Goal: Task Accomplishment & Management: Manage account settings

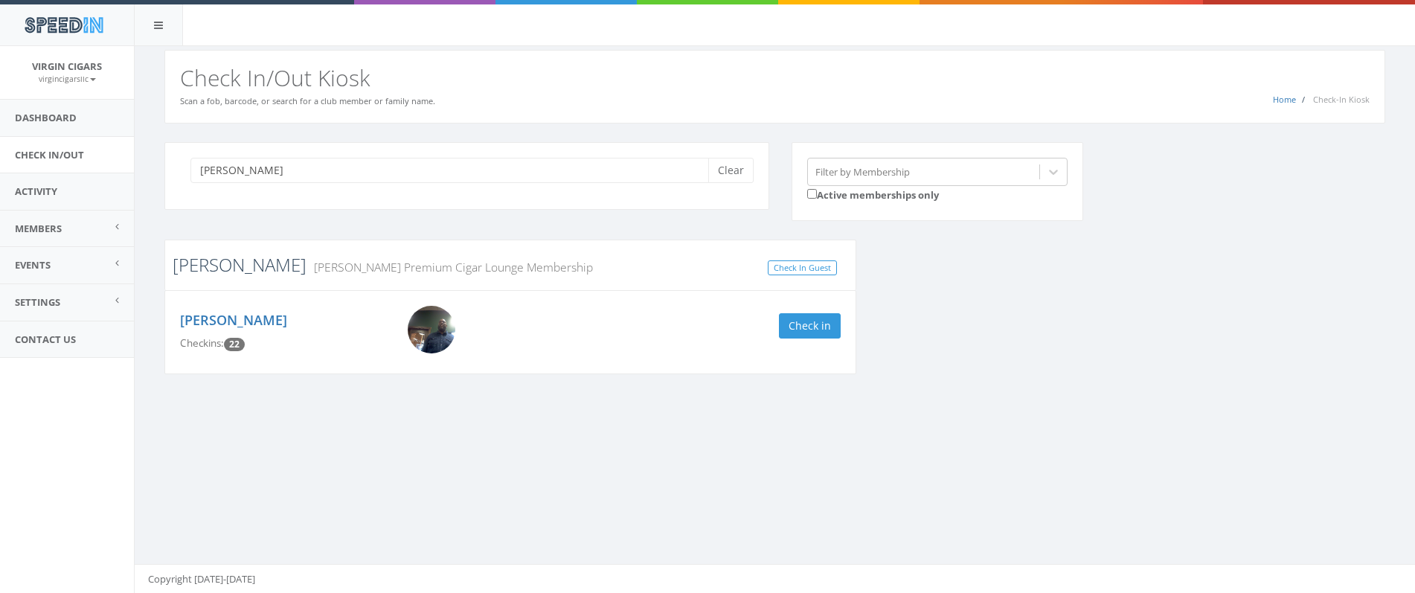
type input "turner"
click at [209, 268] on link "Turner" at bounding box center [240, 264] width 134 height 25
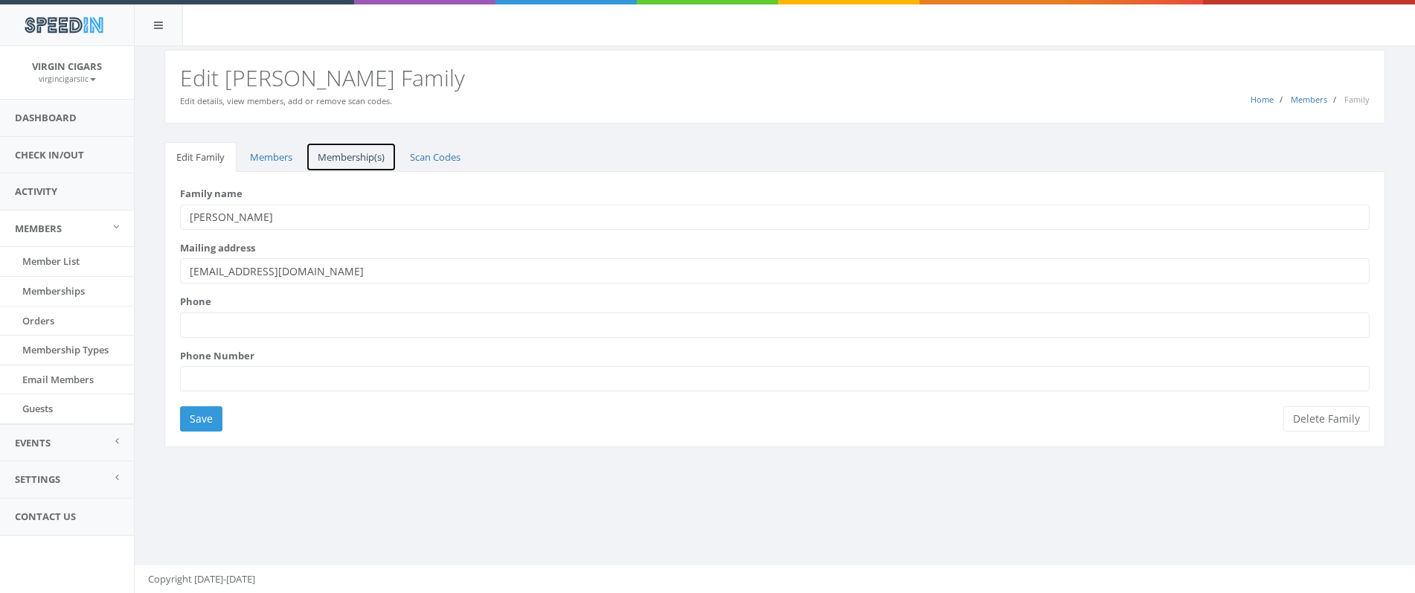
click at [333, 160] on link "Membership(s)" at bounding box center [351, 157] width 91 height 31
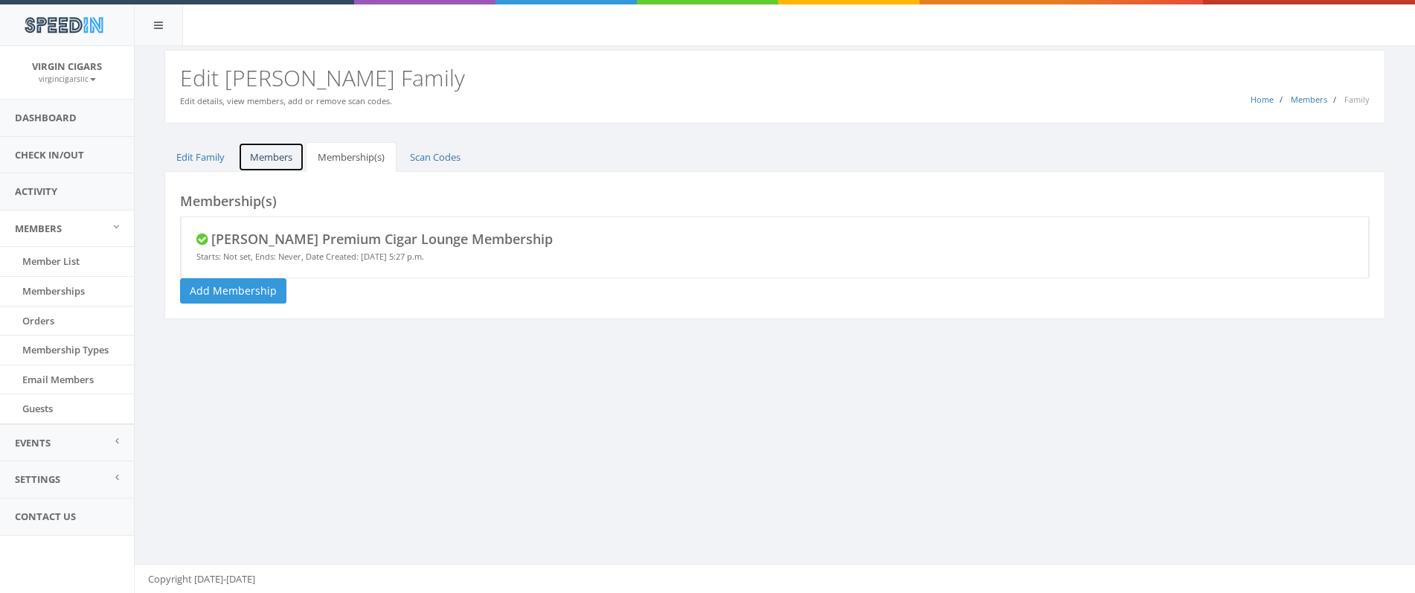
click at [269, 161] on link "Members" at bounding box center [271, 157] width 66 height 31
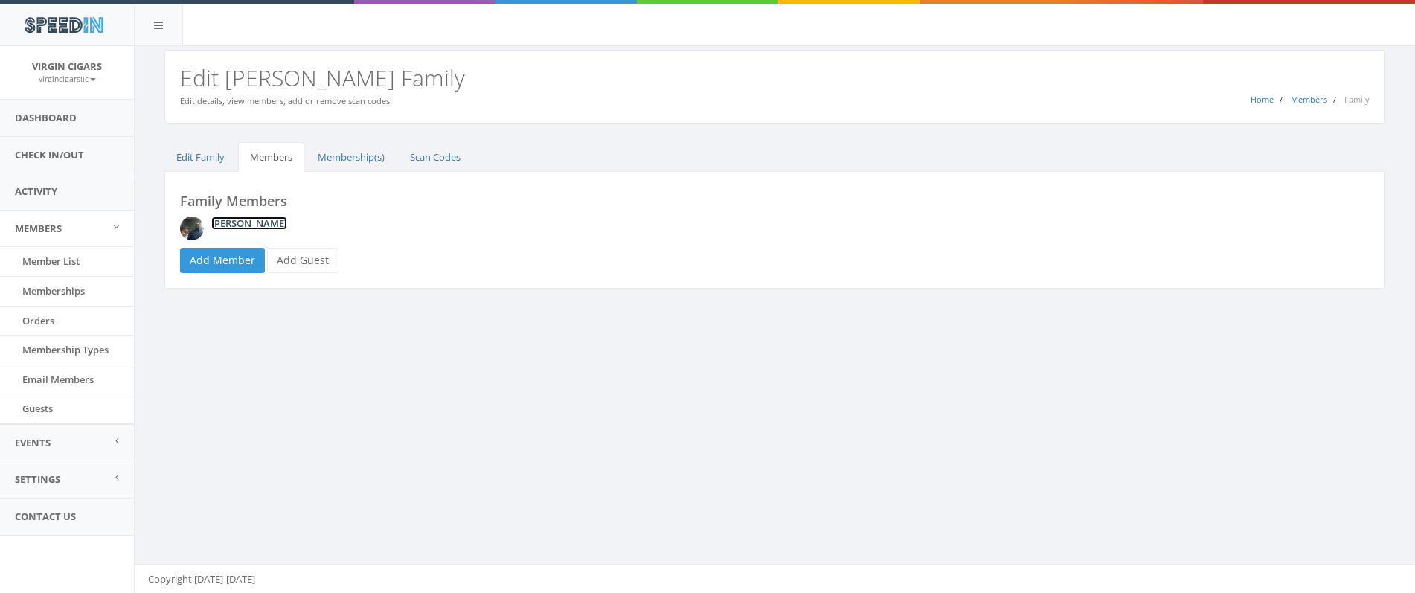
click at [251, 221] on link "Ricky Turner" at bounding box center [249, 223] width 76 height 13
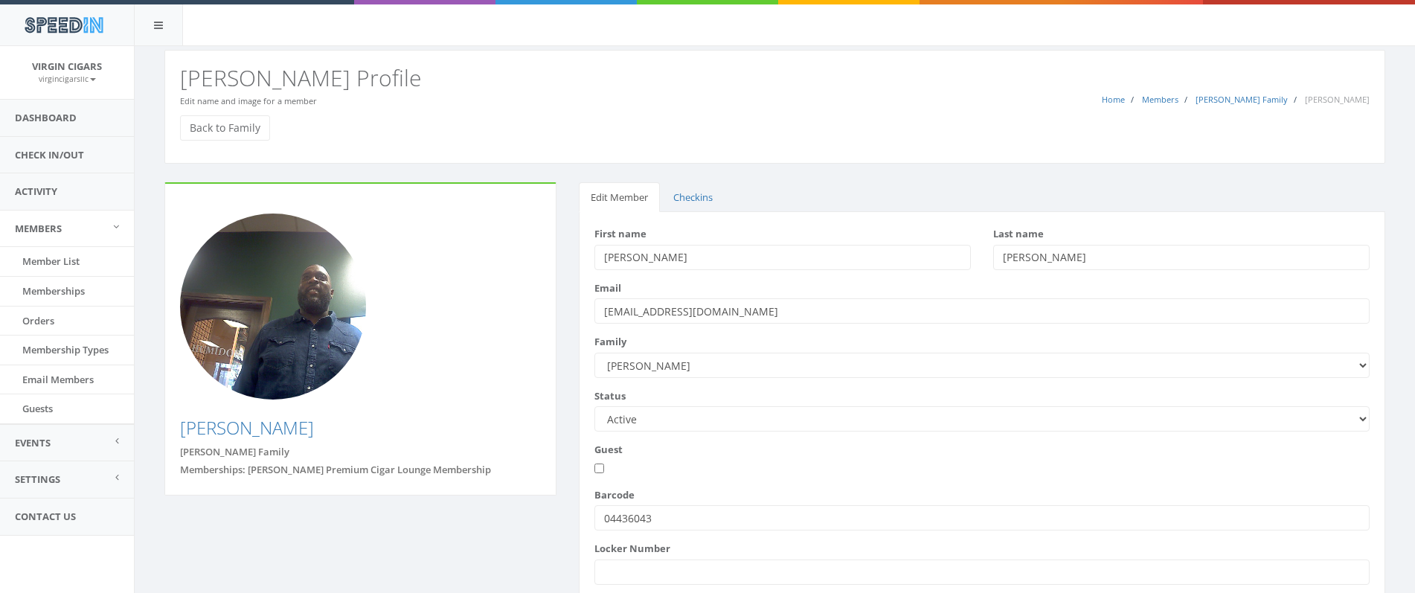
click at [919, 423] on select "Active Candidate Not Active" at bounding box center [982, 418] width 775 height 25
select select "not_active"
click at [595, 406] on select "Active Candidate Not Active" at bounding box center [982, 418] width 775 height 25
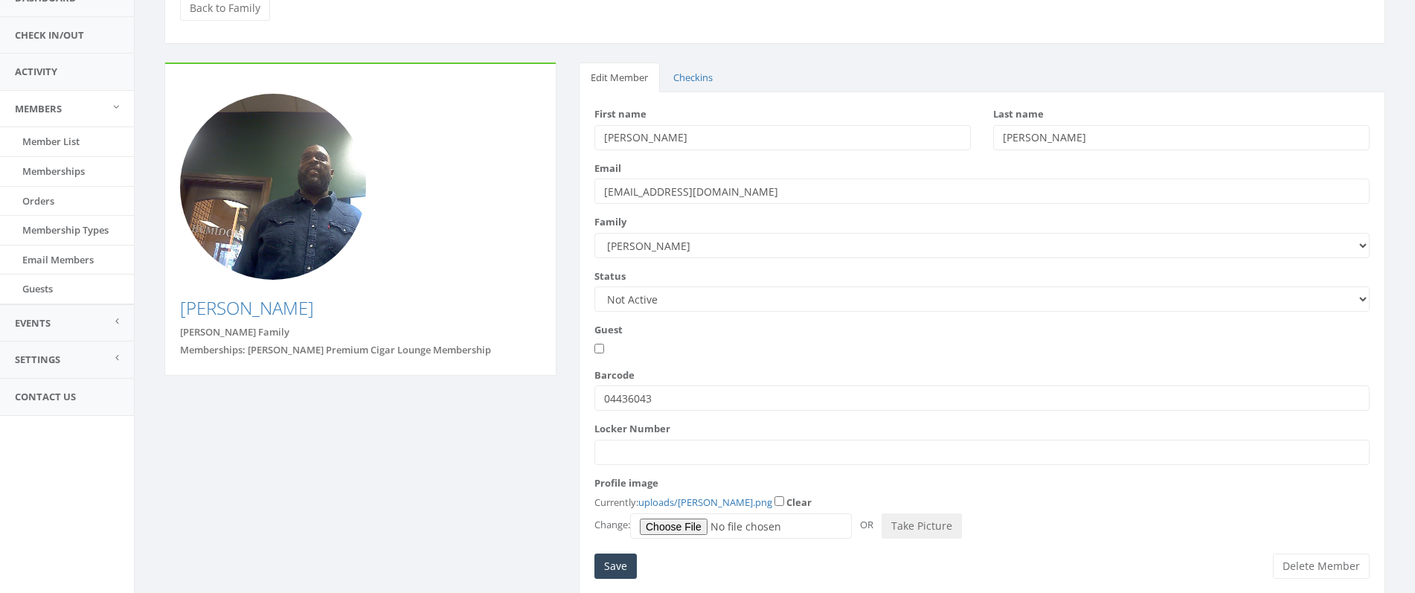
scroll to position [170, 0]
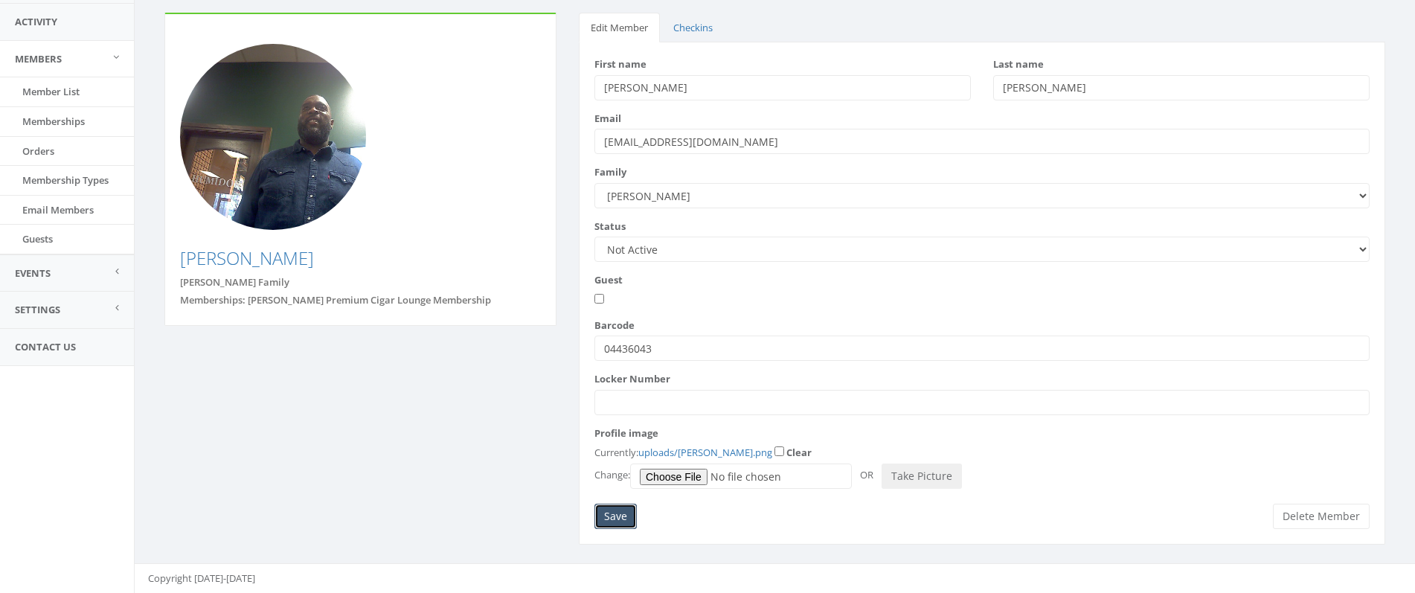
click at [618, 512] on input "Save" at bounding box center [616, 516] width 42 height 25
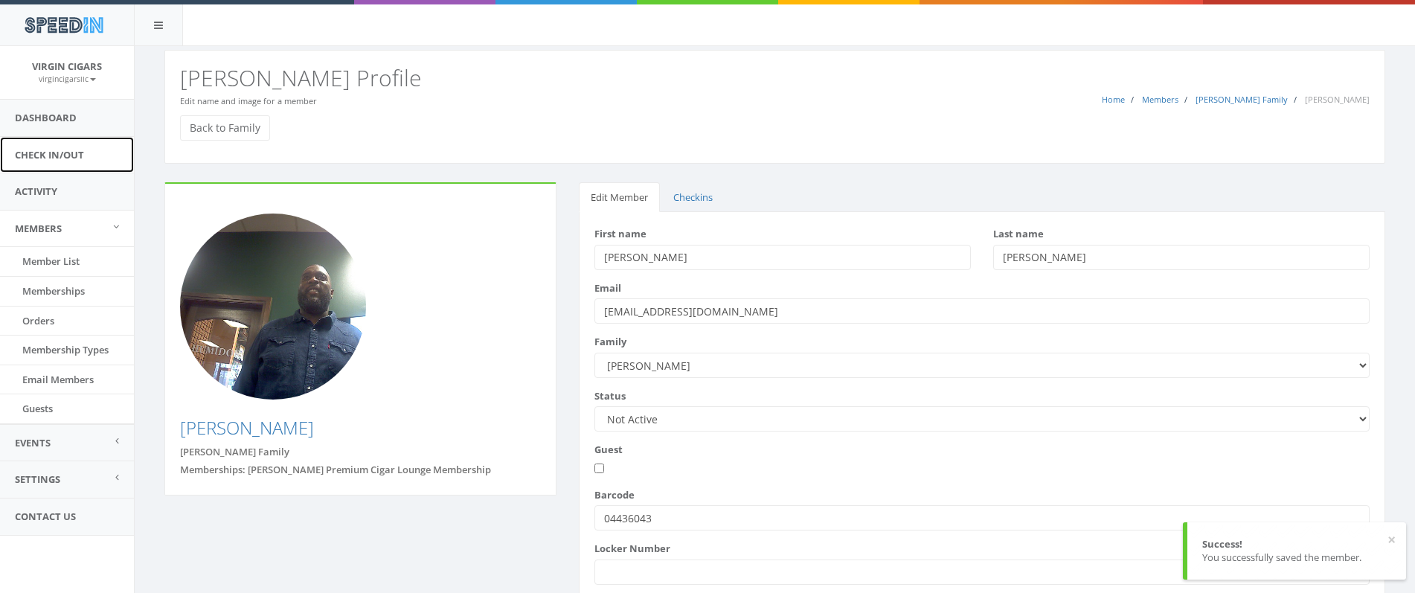
click at [33, 151] on link "Check In/Out" at bounding box center [67, 155] width 134 height 36
